Goal: Transaction & Acquisition: Download file/media

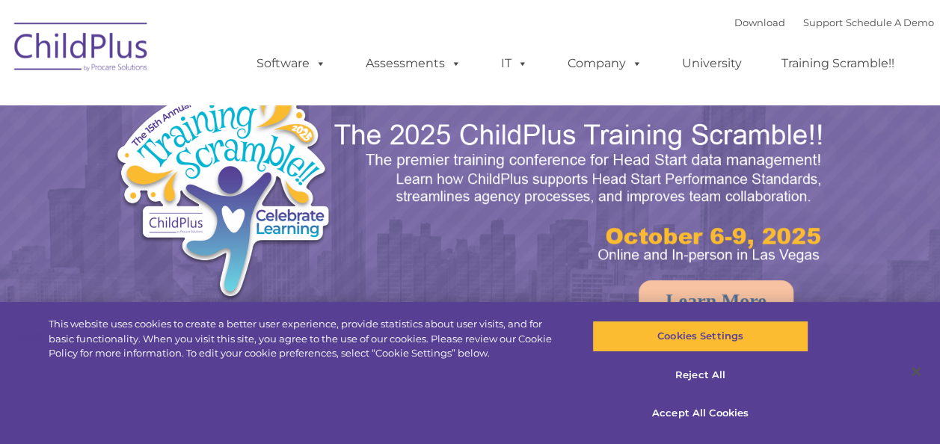
select select "MEDIUM"
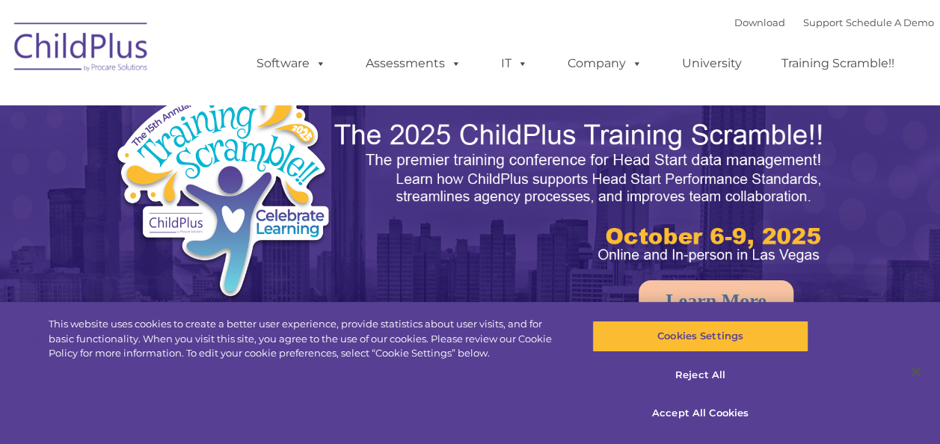
select select "MEDIUM"
click at [709, 408] on button "Accept All Cookies" at bounding box center [700, 413] width 216 height 31
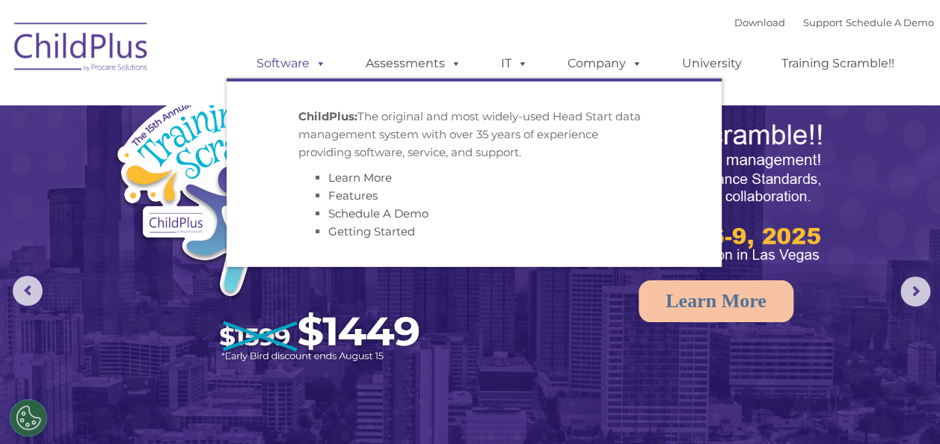
click at [296, 65] on link "Software" at bounding box center [290, 64] width 99 height 30
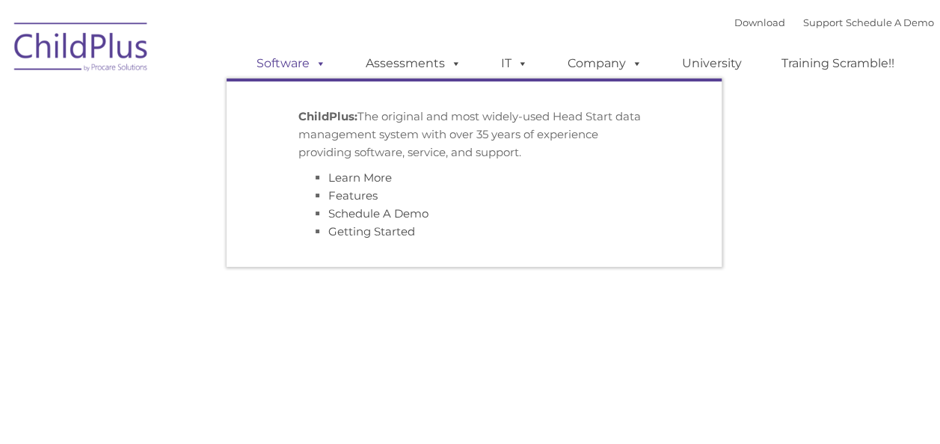
type input ""
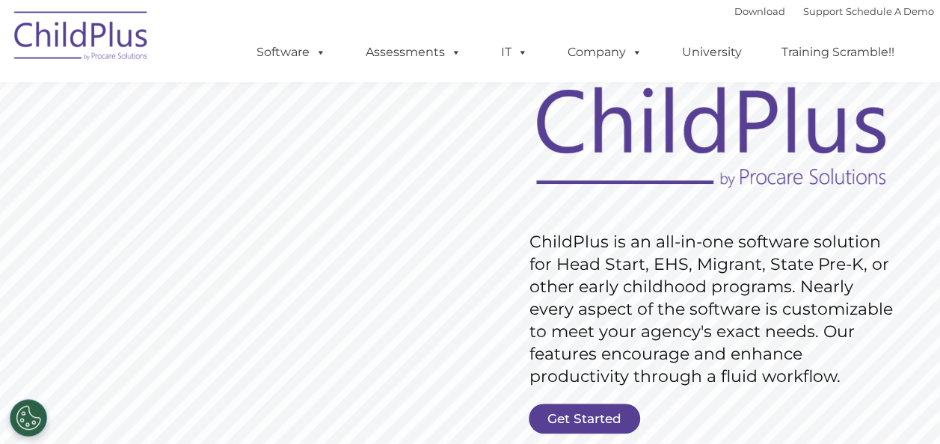
scroll to position [88, 0]
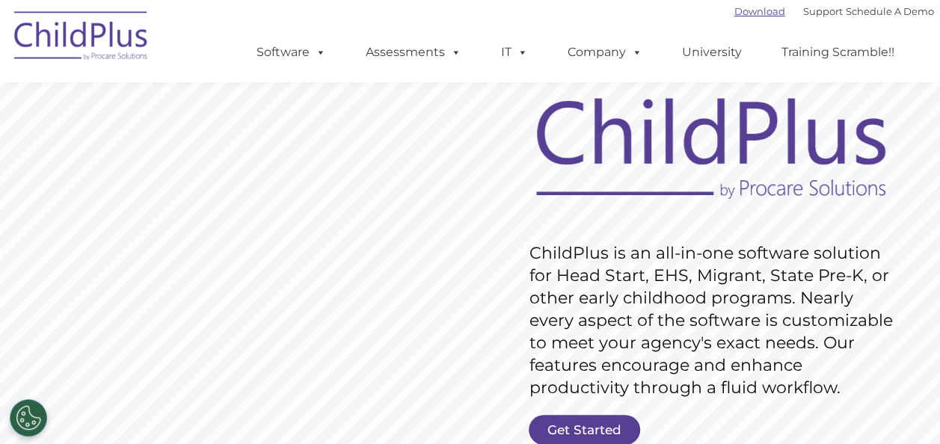
click at [752, 9] on link "Download" at bounding box center [759, 11] width 51 height 12
